Goal: Transaction & Acquisition: Subscribe to service/newsletter

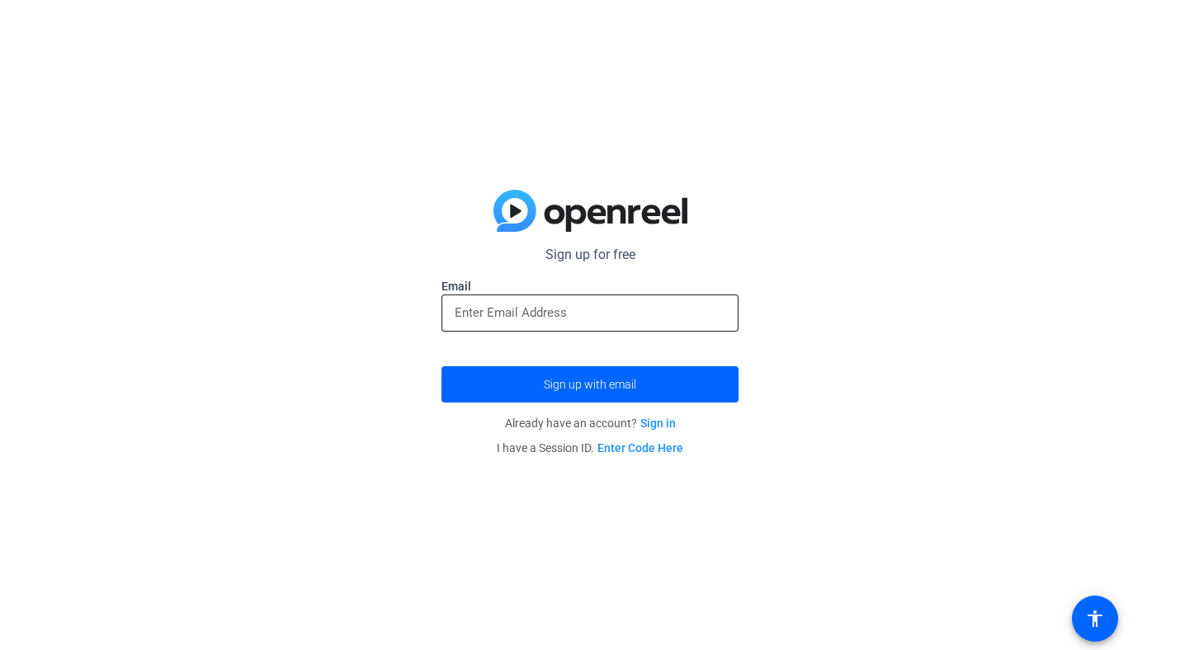
click at [498, 314] on input "email" at bounding box center [590, 313] width 271 height 20
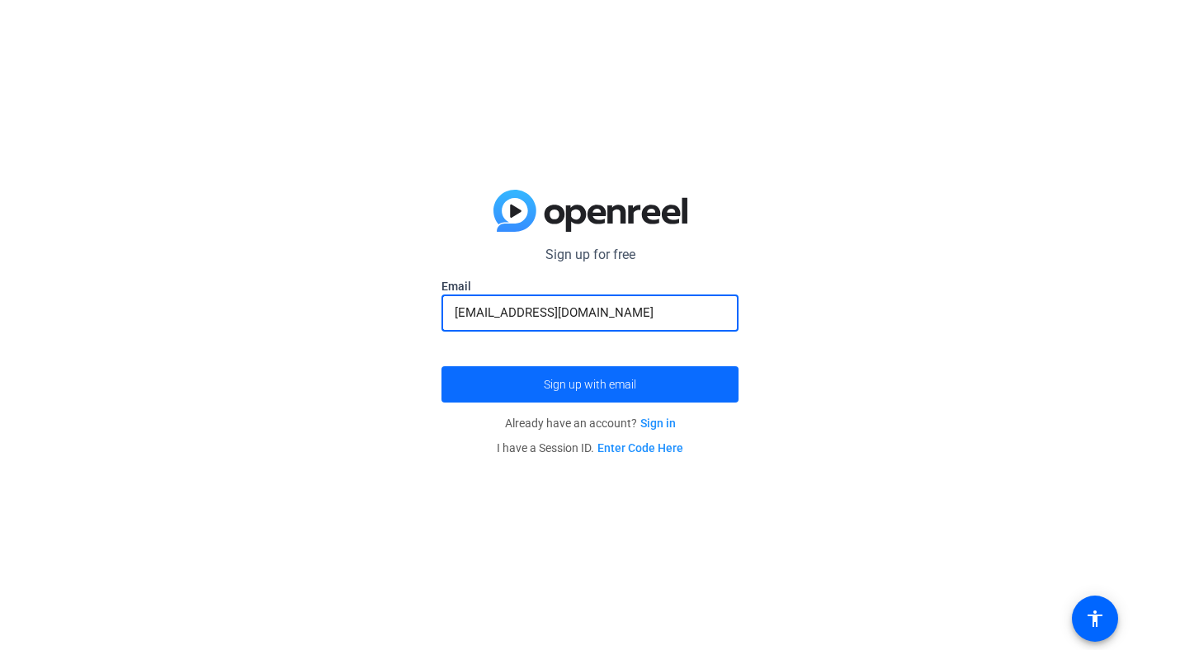
click at [502, 388] on span "submit" at bounding box center [590, 385] width 297 height 40
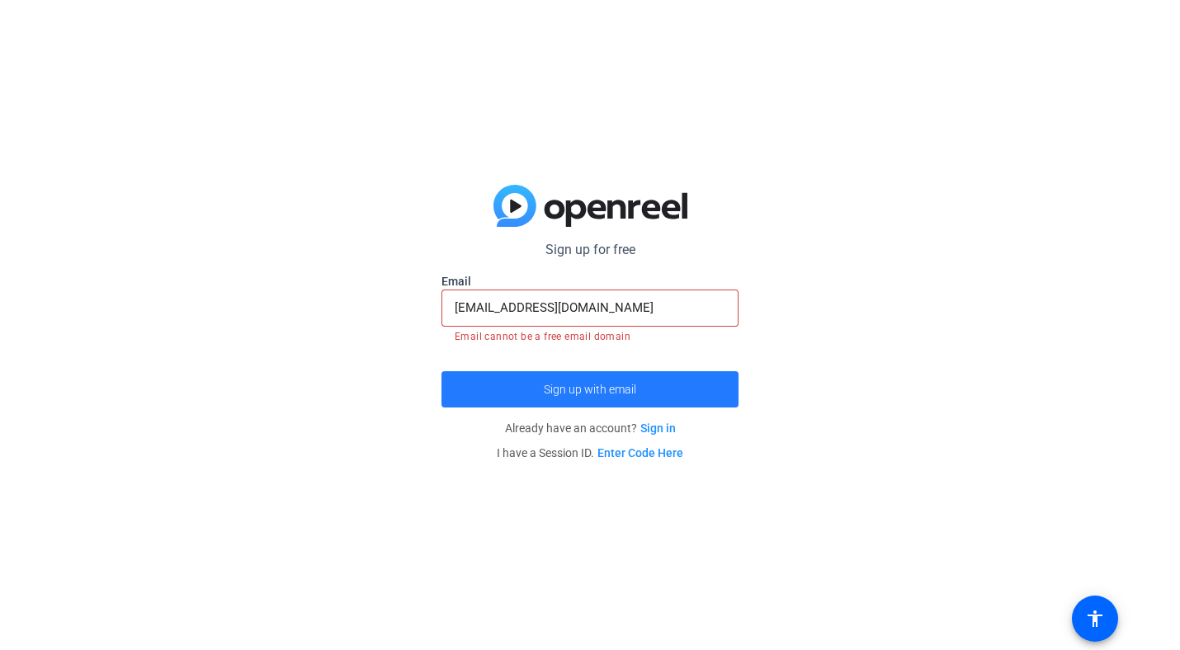
click at [602, 390] on span "Sign up with email" at bounding box center [590, 390] width 92 height 0
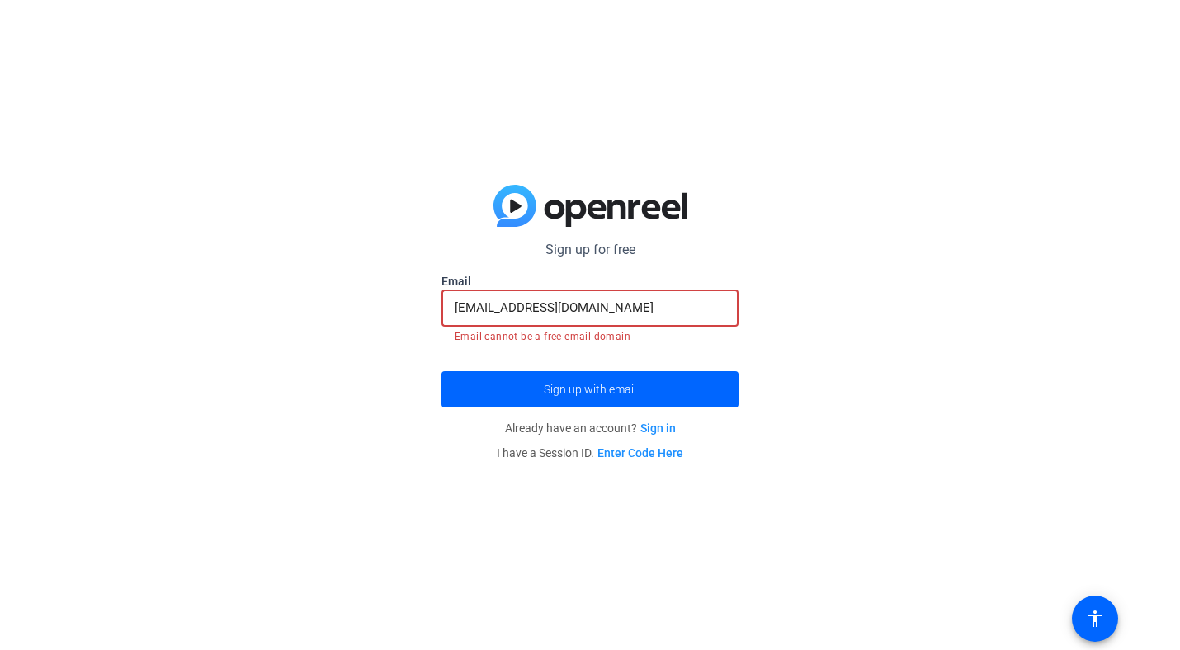
click at [591, 308] on input "[EMAIL_ADDRESS][DOMAIN_NAME]" at bounding box center [590, 308] width 271 height 20
drag, startPoint x: 591, startPoint y: 308, endPoint x: 517, endPoint y: 305, distance: 73.5
click at [517, 305] on input "[EMAIL_ADDRESS][DOMAIN_NAME]" at bounding box center [590, 308] width 271 height 20
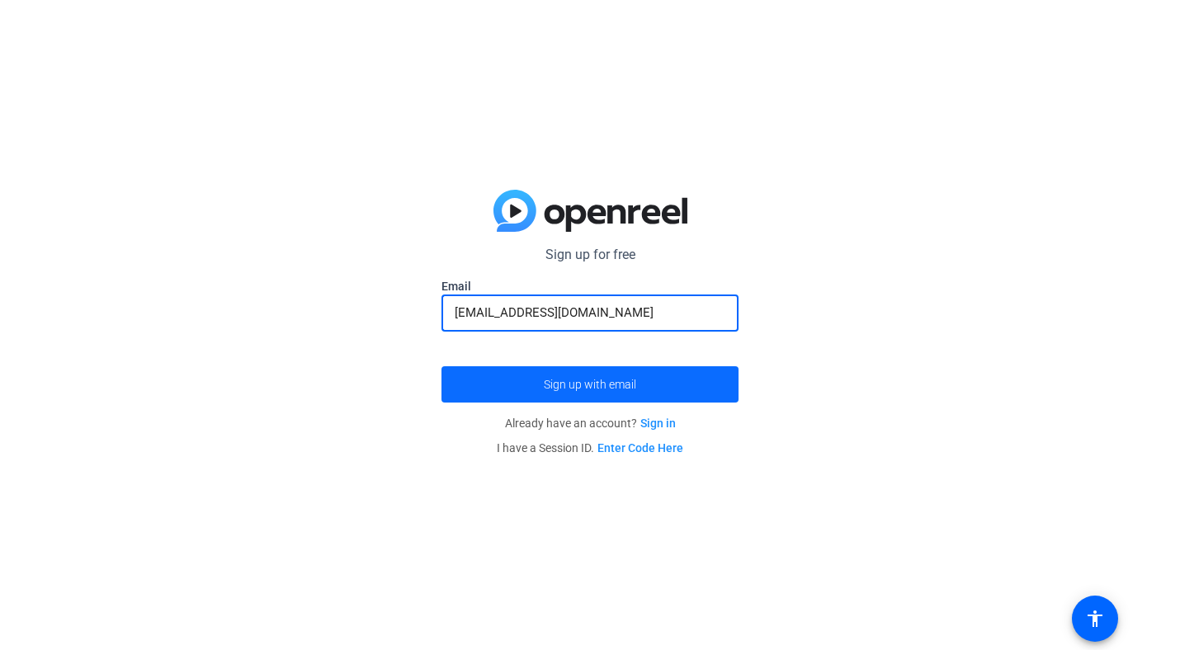
type input "[EMAIL_ADDRESS][DOMAIN_NAME]"
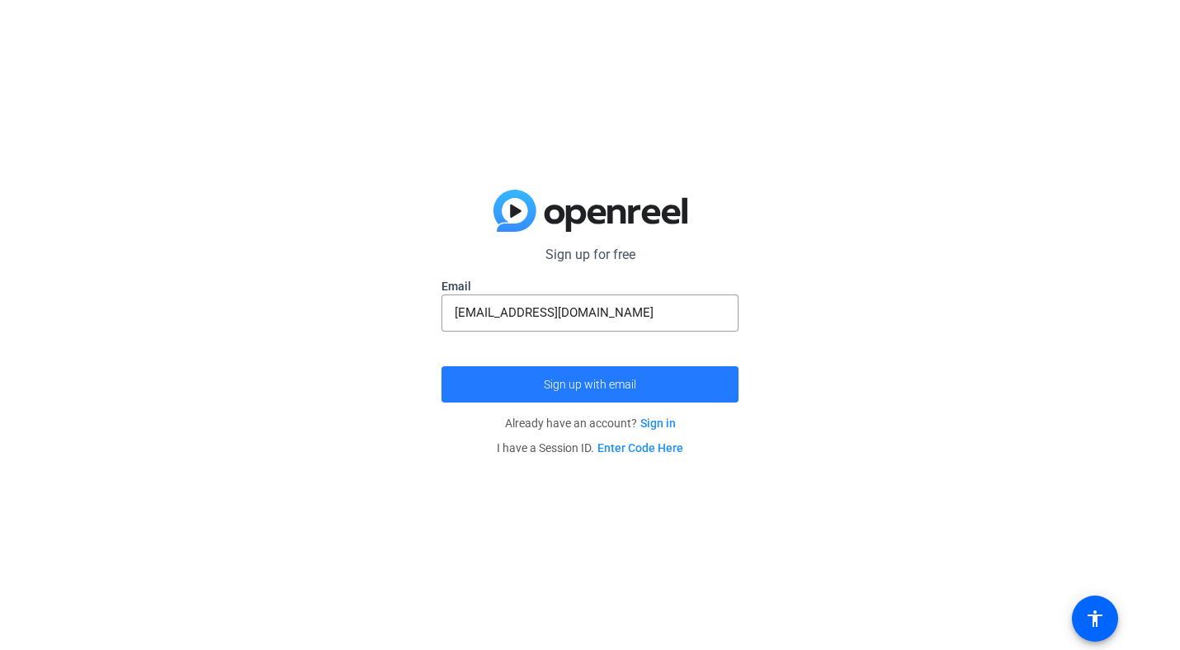
click at [548, 374] on span "submit" at bounding box center [590, 385] width 297 height 40
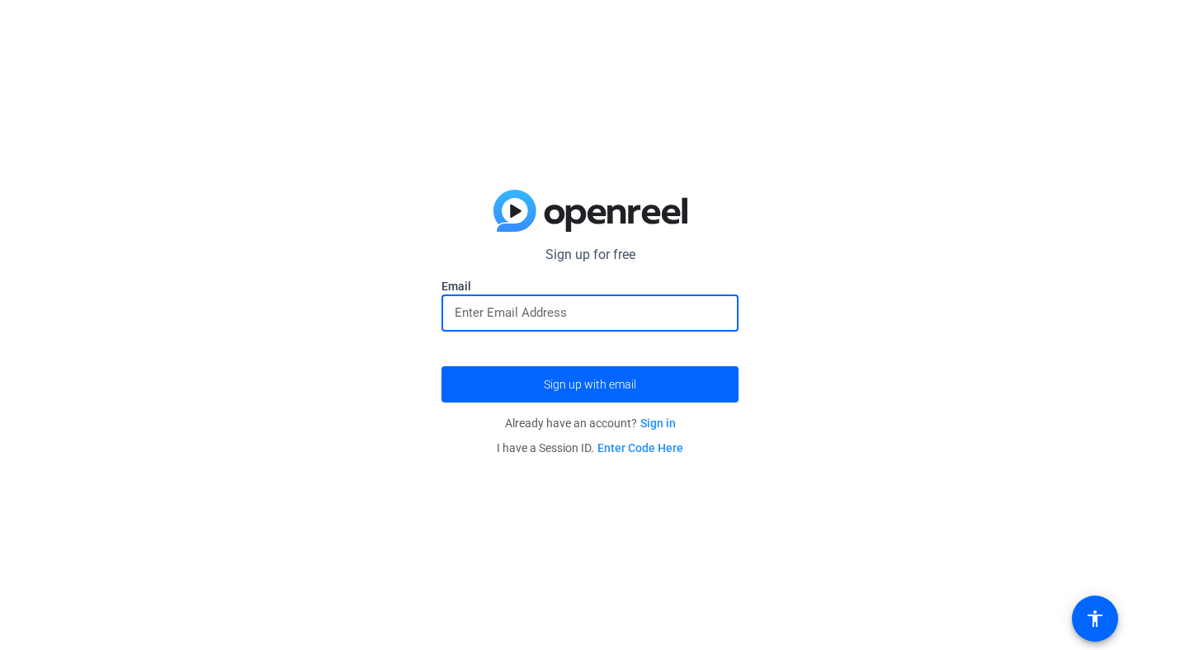
click at [489, 317] on input "email" at bounding box center [590, 313] width 271 height 20
type input "[EMAIL_ADDRESS][DOMAIN_NAME]"
click at [582, 385] on span "Sign up with email" at bounding box center [590, 385] width 92 height 0
